Goal: Navigation & Orientation: Find specific page/section

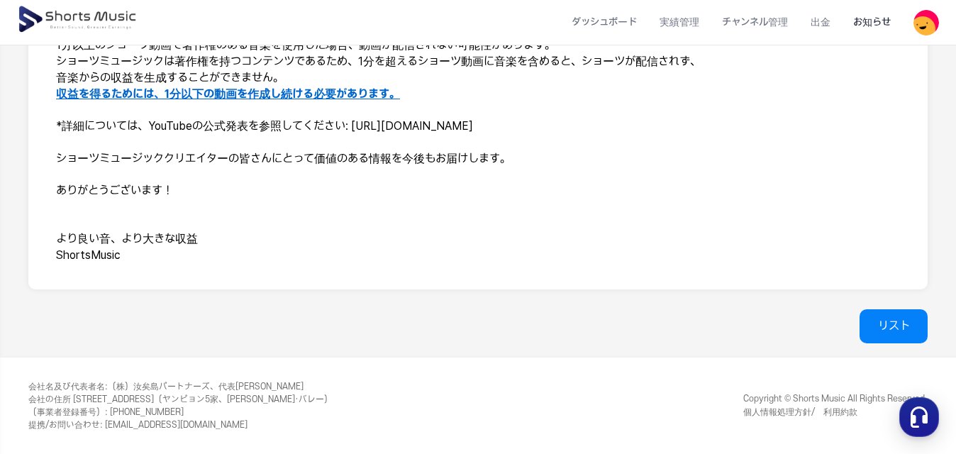
scroll to position [411, 0]
click at [913, 339] on link "リスト" at bounding box center [893, 326] width 68 height 34
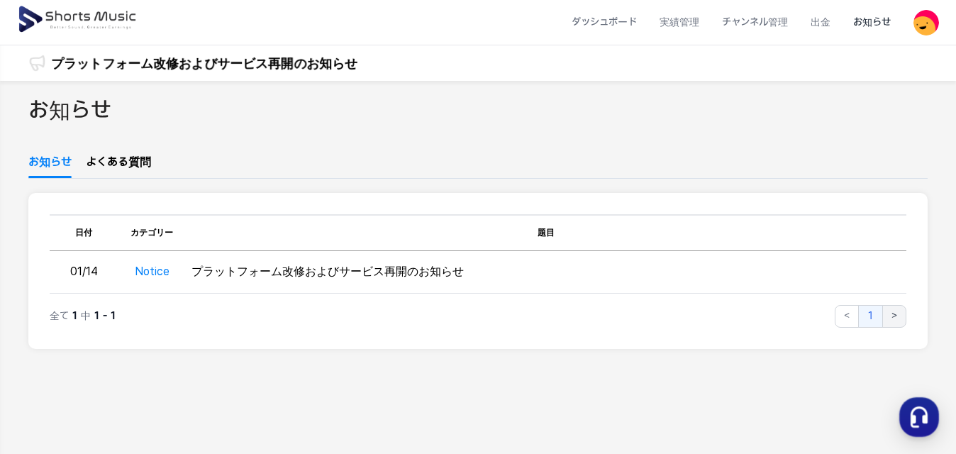
click at [893, 315] on button ">" at bounding box center [894, 316] width 24 height 23
click at [929, 28] on img at bounding box center [926, 23] width 26 height 26
click at [854, 89] on link "マイページ" at bounding box center [876, 84] width 113 height 26
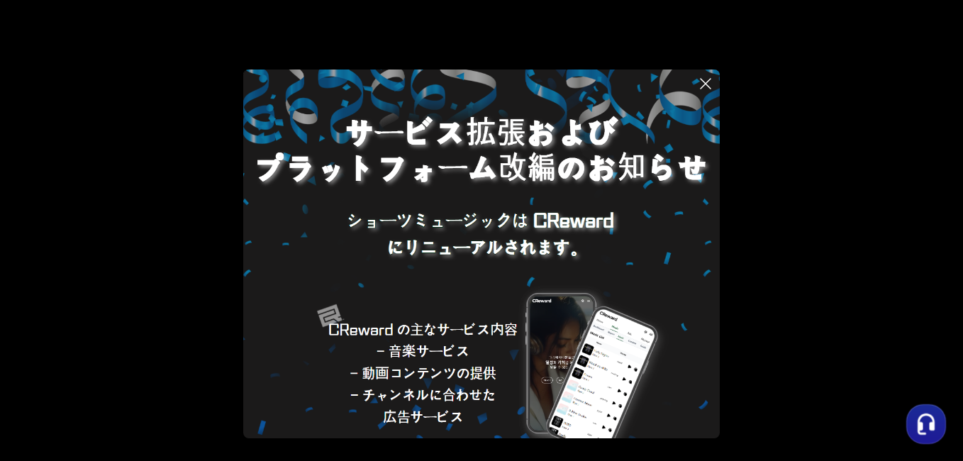
click at [679, 212] on img at bounding box center [481, 307] width 476 height 476
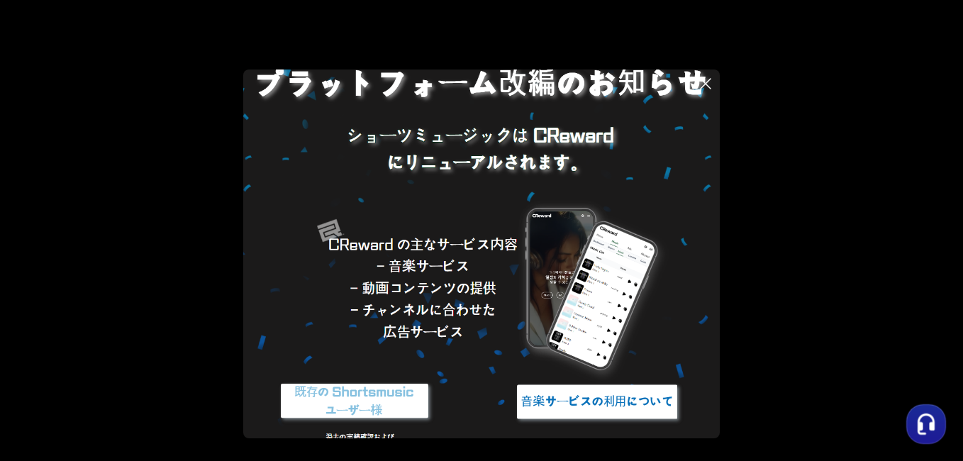
scroll to position [112, 0]
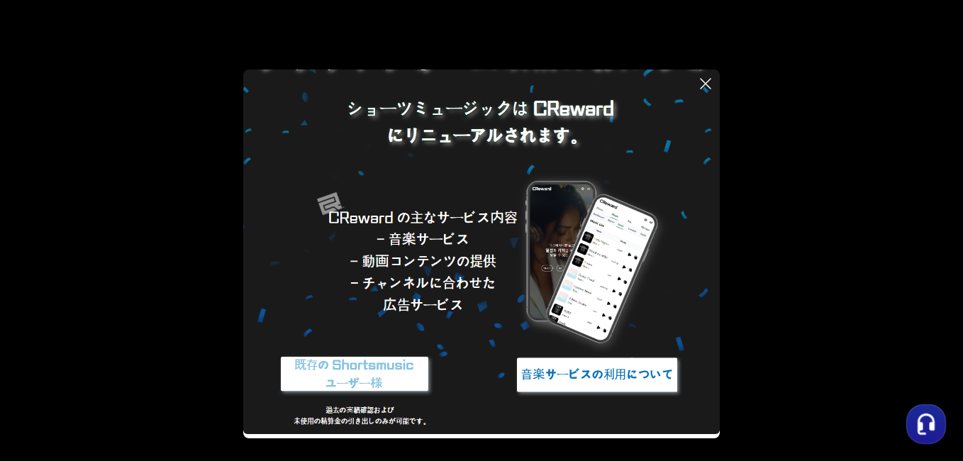
click at [575, 369] on img at bounding box center [596, 374] width 177 height 53
